Goal: Check status: Check status

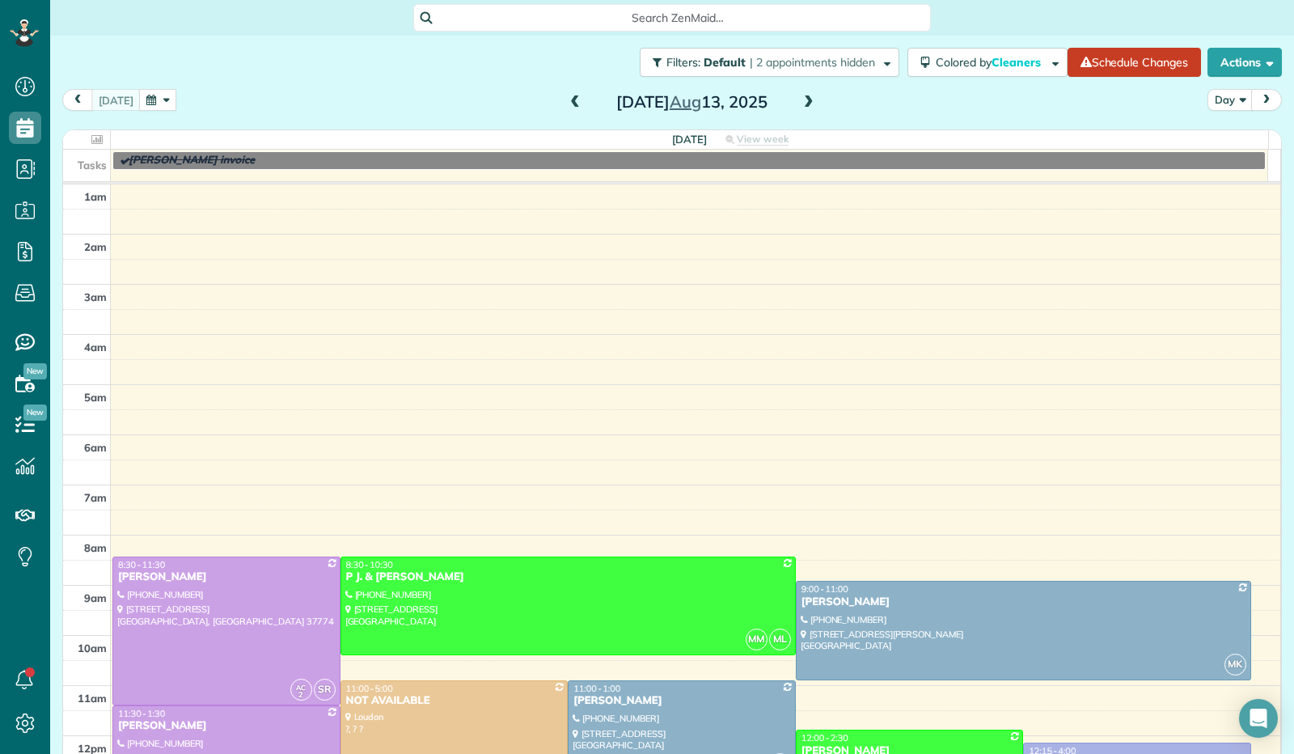
scroll to position [299, 0]
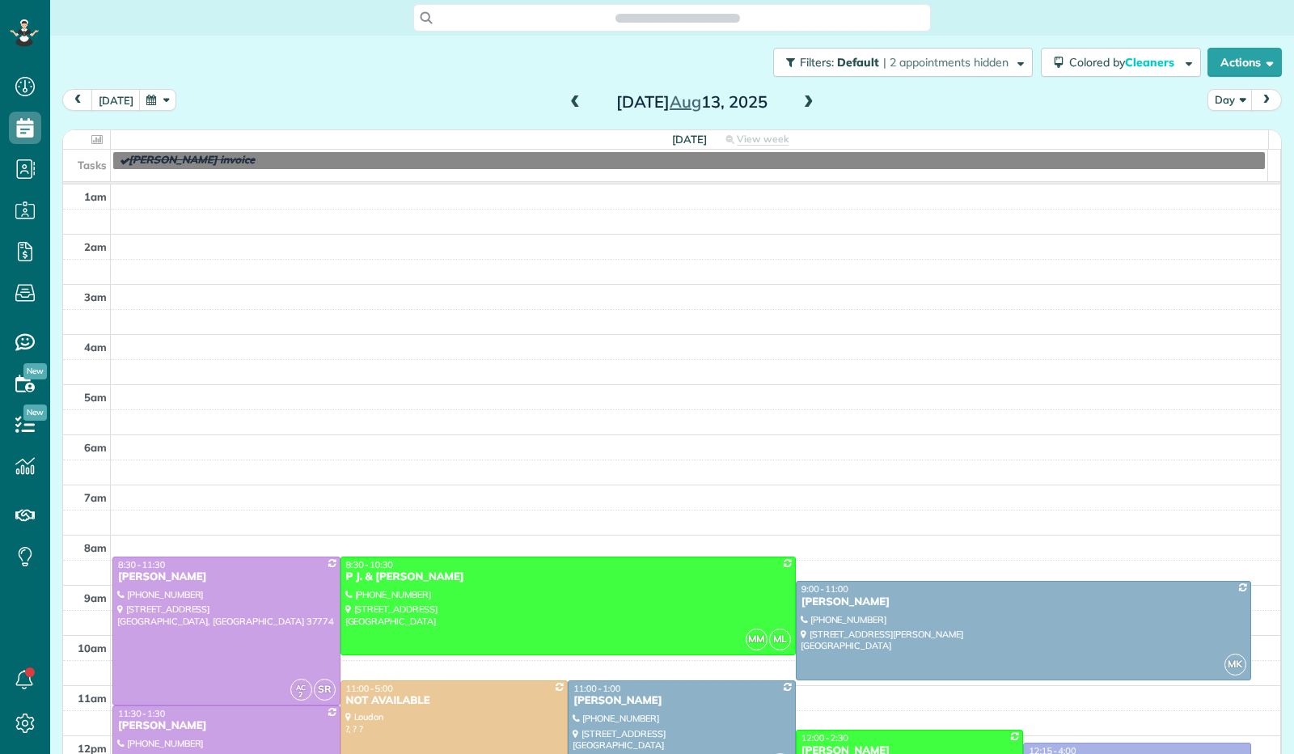
scroll to position [299, 0]
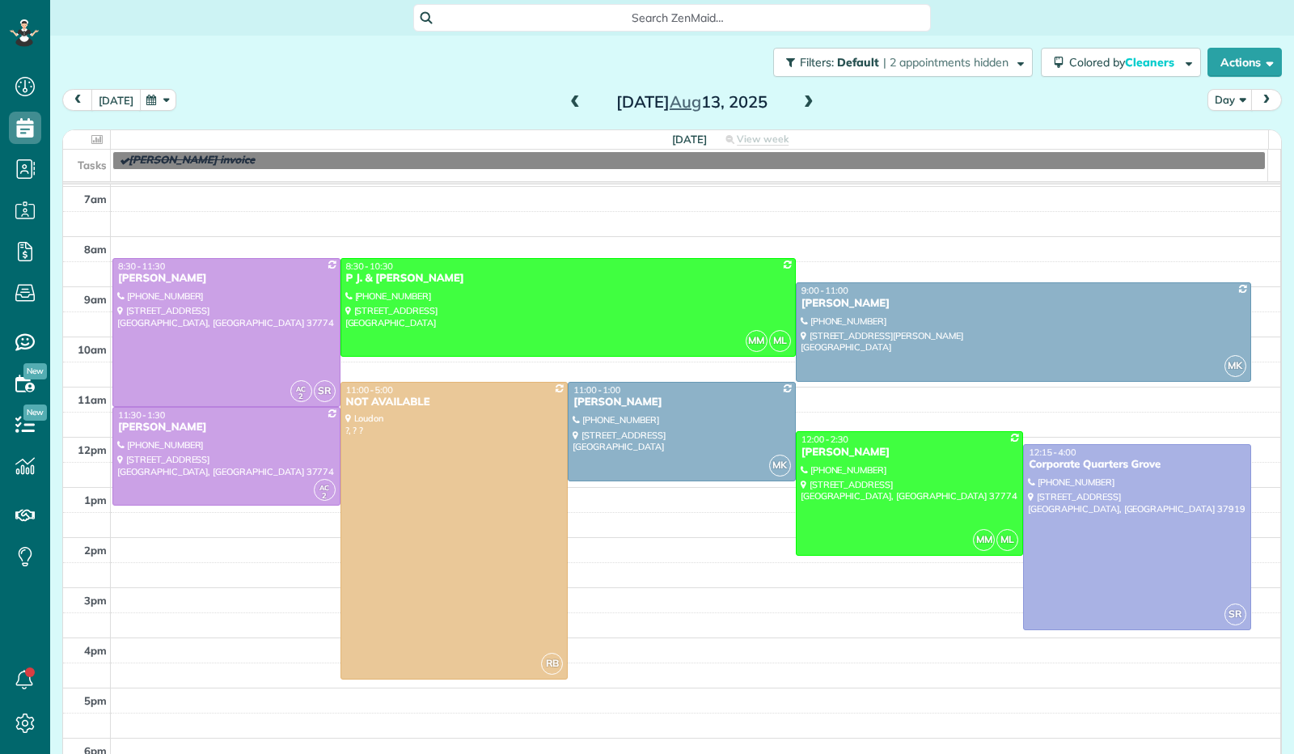
click at [116, 101] on button "[DATE]" at bounding box center [115, 100] width 49 height 22
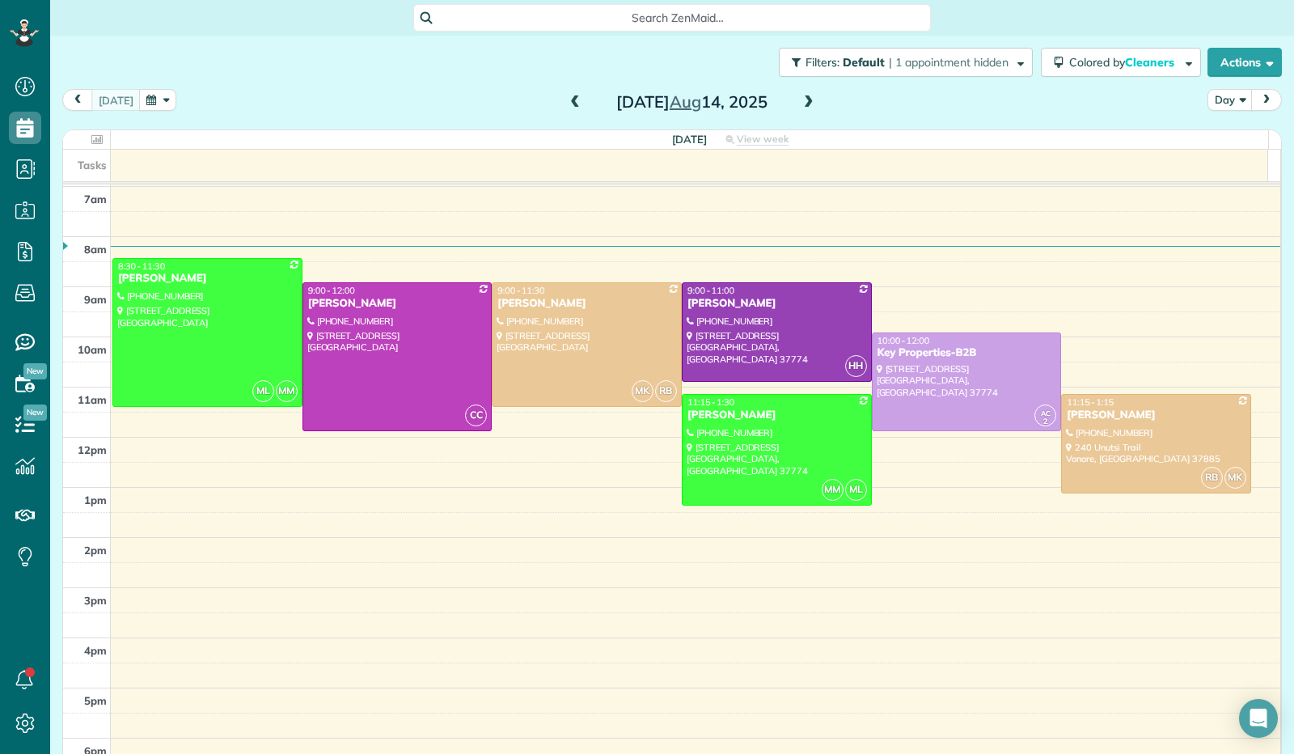
click at [801, 109] on span at bounding box center [809, 102] width 18 height 15
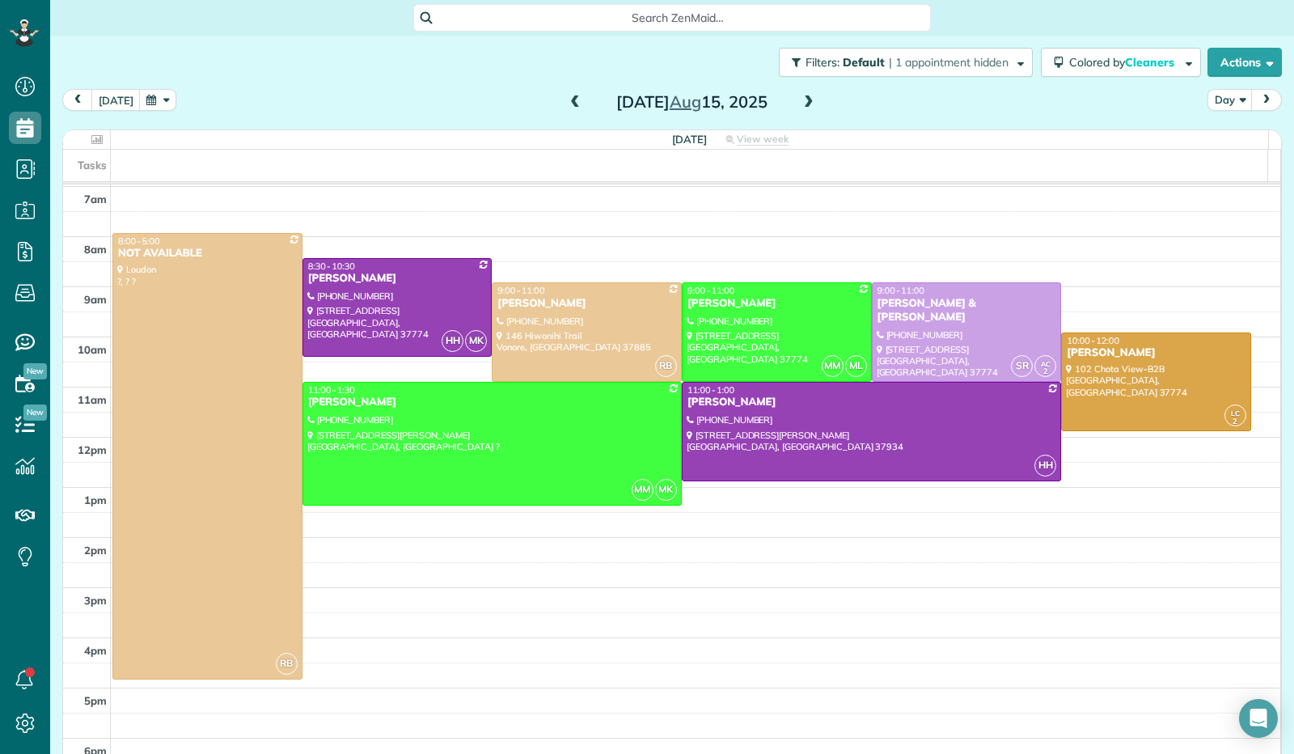
click at [562, 99] on div "[DATE]" at bounding box center [691, 102] width 259 height 26
click at [574, 104] on span at bounding box center [575, 102] width 18 height 15
